Goal: Check status: Check status

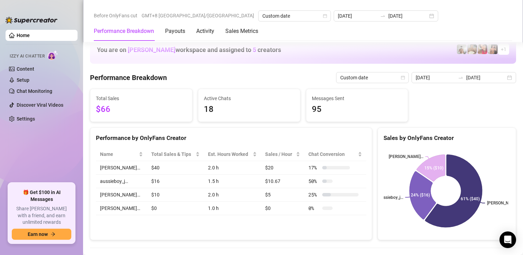
scroll to position [935, 0]
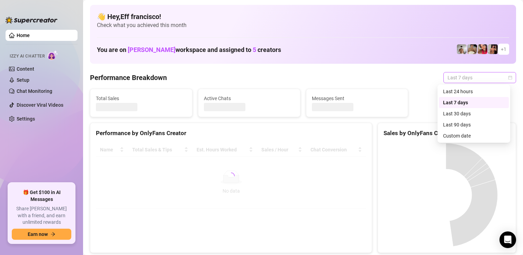
click at [467, 75] on span "Last 7 days" at bounding box center [480, 77] width 64 height 10
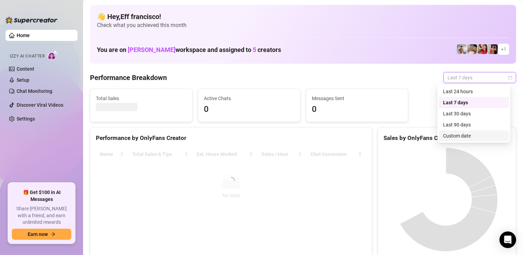
click at [457, 132] on div "Custom date" at bounding box center [474, 136] width 62 height 8
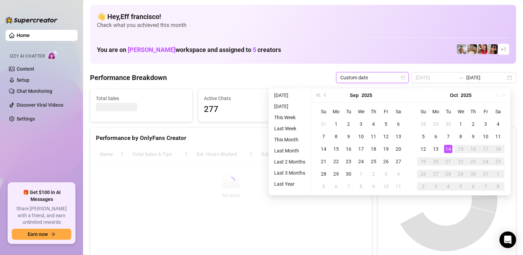
click at [445, 149] on div "14" at bounding box center [448, 149] width 8 height 8
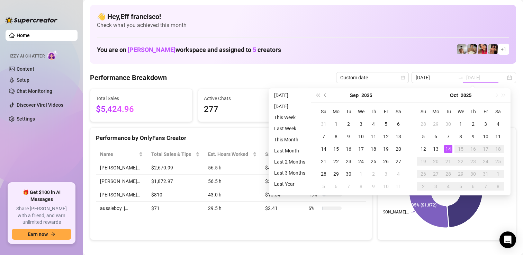
click at [448, 148] on div "14" at bounding box center [448, 149] width 8 height 8
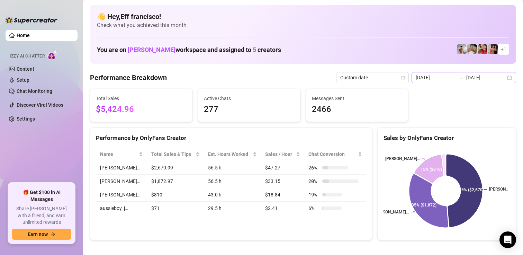
click at [435, 82] on div "[DATE] [DATE]" at bounding box center [464, 77] width 105 height 11
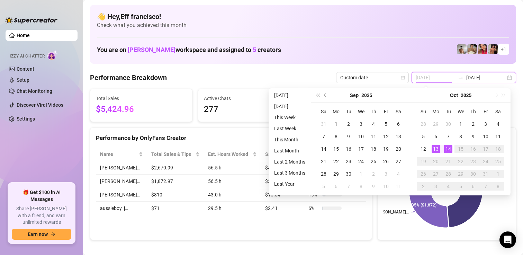
type input "[DATE]"
click at [448, 149] on div "14" at bounding box center [448, 149] width 8 height 8
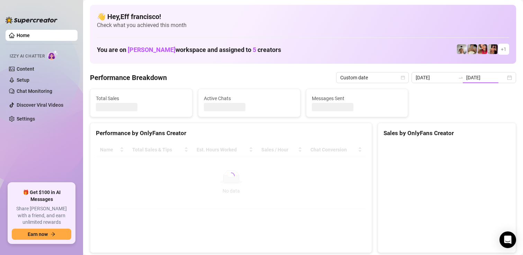
type input "[DATE]"
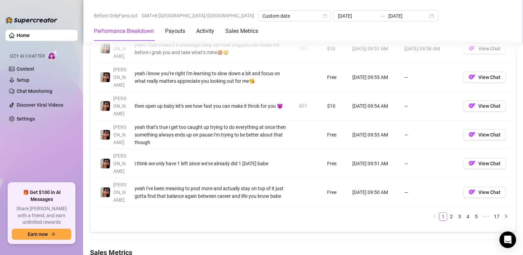
scroll to position [866, 0]
